Goal: Use online tool/utility: Utilize a website feature to perform a specific function

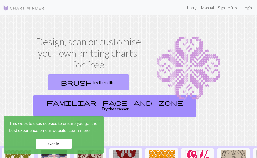
click at [85, 86] on link "brush Try the editor" at bounding box center [89, 83] width 82 height 16
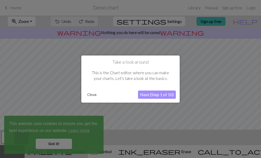
click at [148, 95] on button "Next (Step 1 of 10)" at bounding box center [157, 95] width 38 height 8
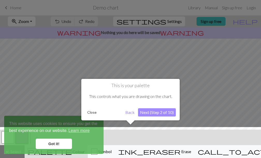
click at [146, 112] on button "Next (Step 2 of 10)" at bounding box center [157, 113] width 38 height 8
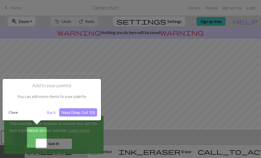
click at [77, 113] on button "Next (Step 3 of 10)" at bounding box center [78, 113] width 38 height 8
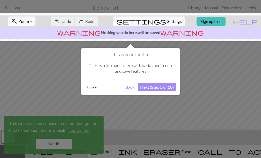
click at [155, 84] on button "Next (Step 5 of 10)" at bounding box center [157, 87] width 38 height 8
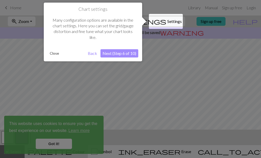
click at [116, 54] on button "Next (Step 6 of 10)" at bounding box center [119, 53] width 38 height 8
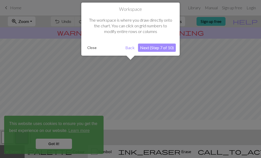
scroll to position [31, 0]
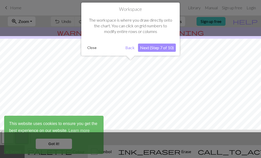
click at [148, 47] on button "Next (Step 7 of 10)" at bounding box center [157, 48] width 38 height 8
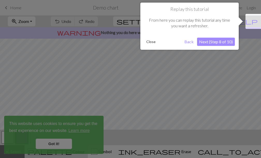
click at [209, 43] on button "Next (Step 8 of 10)" at bounding box center [216, 42] width 38 height 8
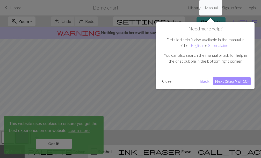
click at [227, 80] on button "Next (Step 9 of 10)" at bounding box center [232, 81] width 38 height 8
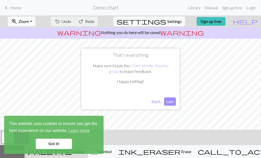
click at [168, 102] on button "Last" at bounding box center [170, 102] width 12 height 8
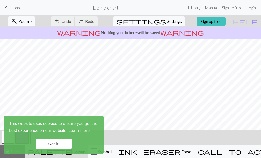
drag, startPoint x: 57, startPoint y: 146, endPoint x: 71, endPoint y: 148, distance: 13.6
click at [58, 147] on link "Got it!" at bounding box center [54, 144] width 36 height 10
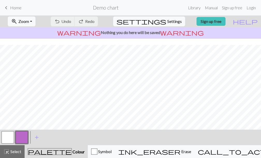
scroll to position [101, 0]
click at [71, 20] on span "Undo" at bounding box center [66, 21] width 10 height 5
click at [71, 23] on span "Undo" at bounding box center [66, 21] width 10 height 5
